Goal: Check status

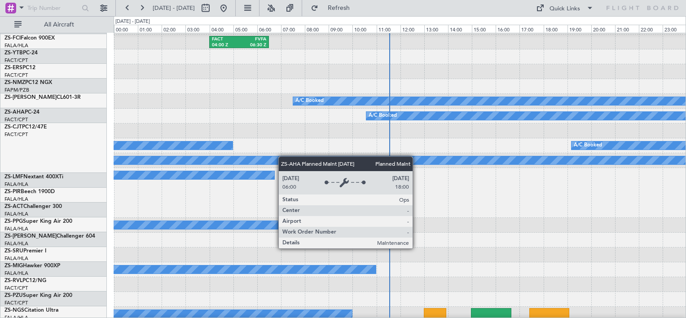
scroll to position [280, 0]
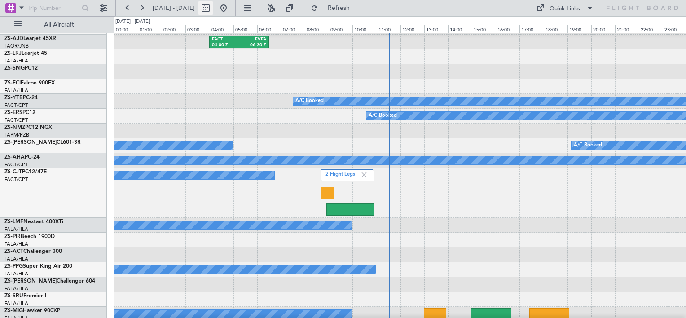
click at [213, 7] on button at bounding box center [205, 8] width 14 height 14
select select "10"
select select "2025"
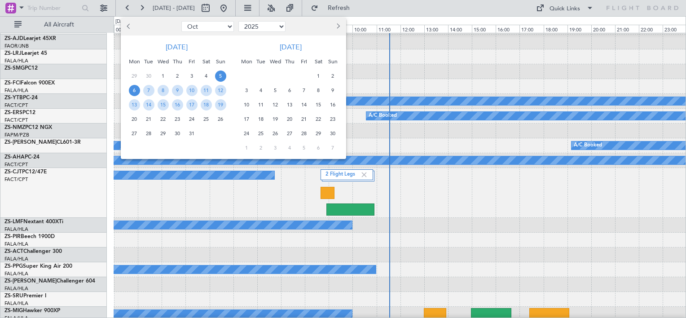
click at [131, 93] on span "6" at bounding box center [134, 90] width 11 height 11
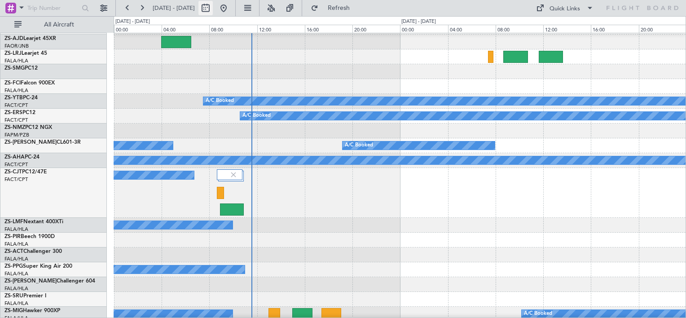
click at [213, 7] on button at bounding box center [205, 8] width 14 height 14
select select "10"
select select "2025"
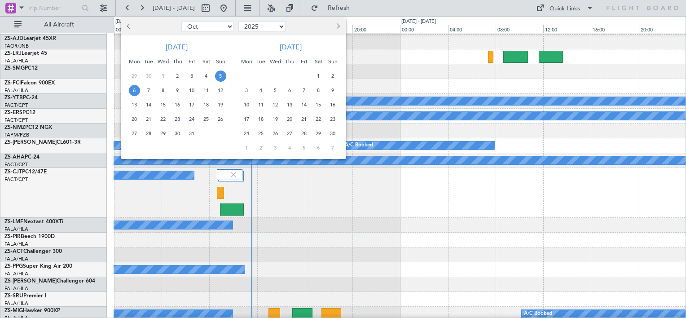
click at [136, 88] on span "6" at bounding box center [134, 90] width 11 height 11
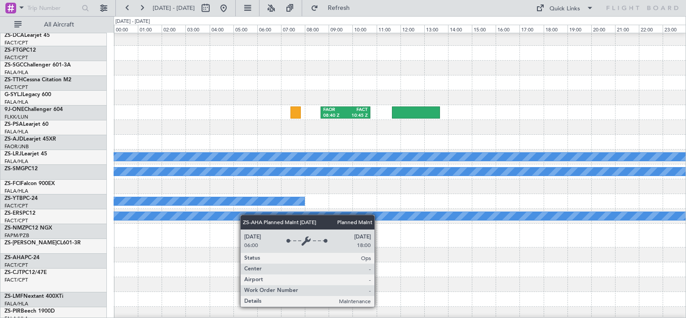
scroll to position [225, 0]
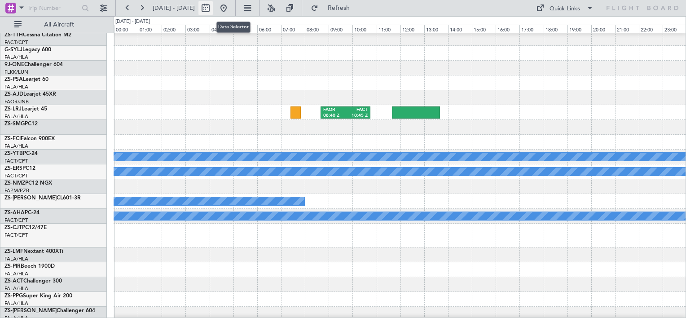
click at [213, 8] on button at bounding box center [205, 8] width 14 height 14
select select "10"
select select "2025"
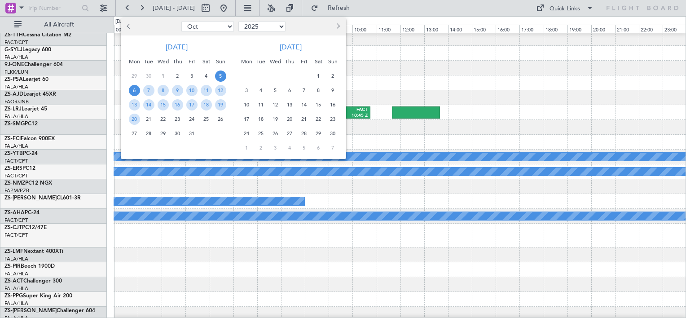
click at [217, 78] on span "5" at bounding box center [220, 76] width 11 height 11
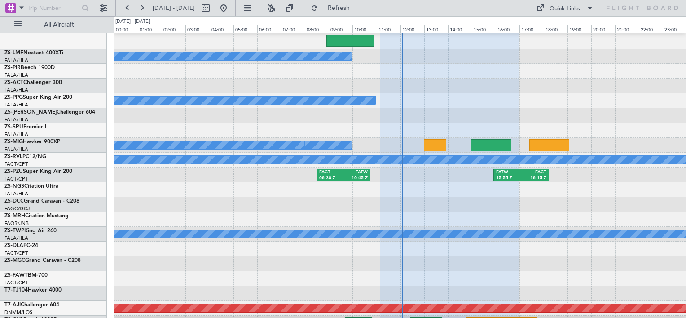
scroll to position [595, 0]
